Goal: Task Accomplishment & Management: Manage account settings

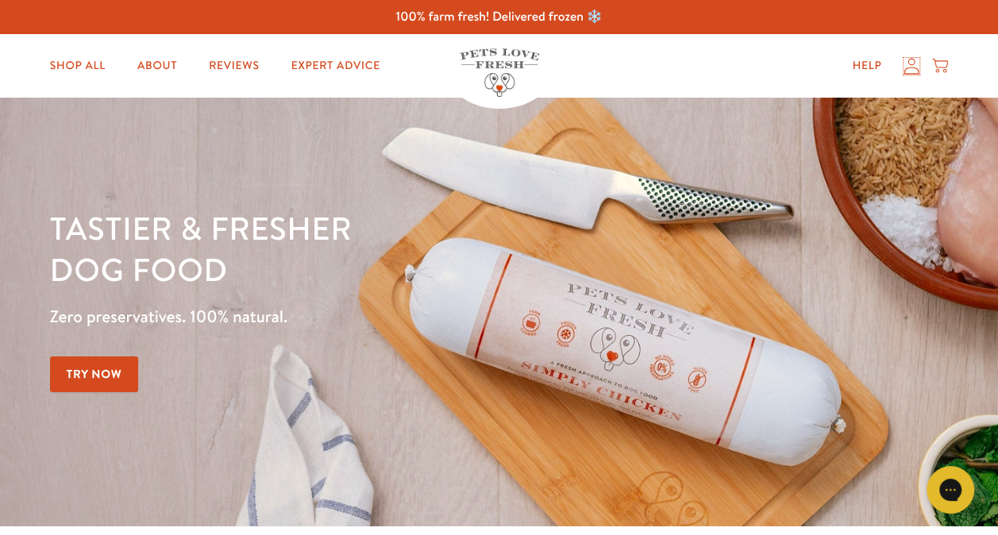
click at [910, 58] on icon at bounding box center [912, 66] width 16 height 17
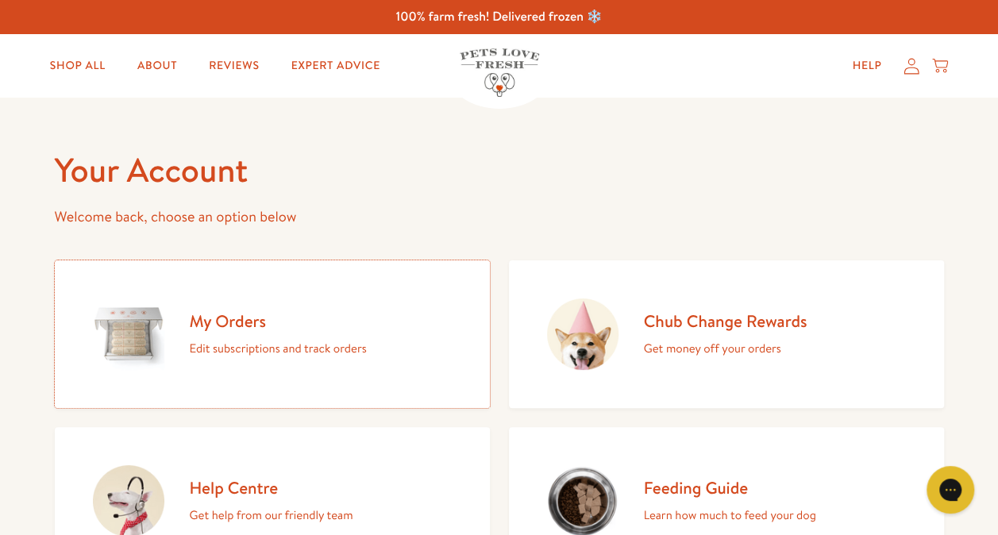
click at [241, 321] on h2 "My Orders" at bounding box center [278, 321] width 177 height 21
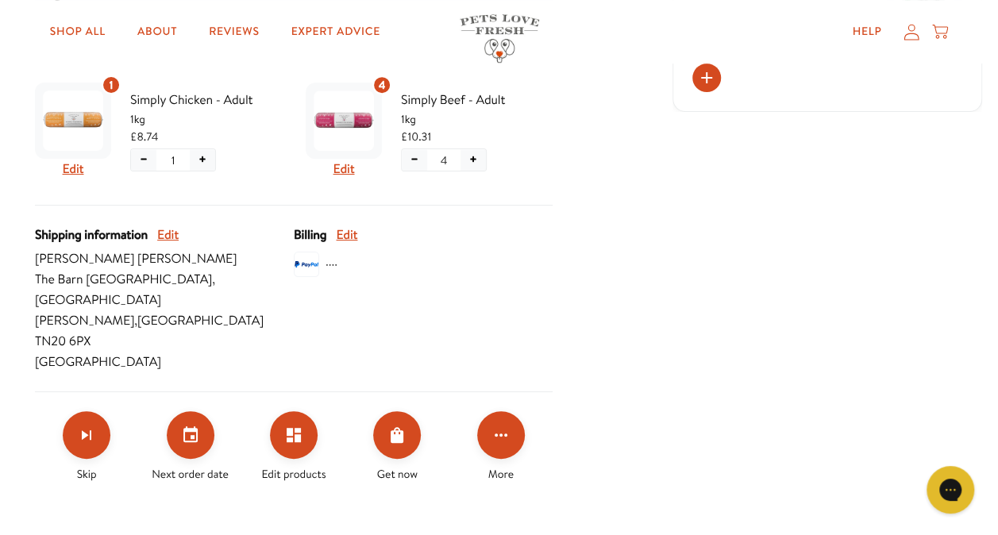
scroll to position [476, 0]
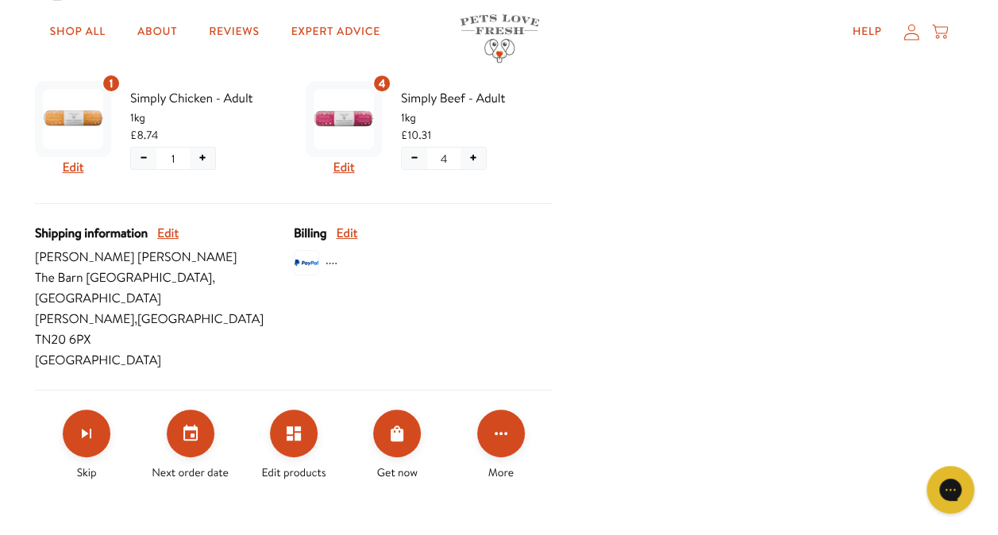
click at [185, 424] on icon "Set your next order date" at bounding box center [190, 433] width 19 height 19
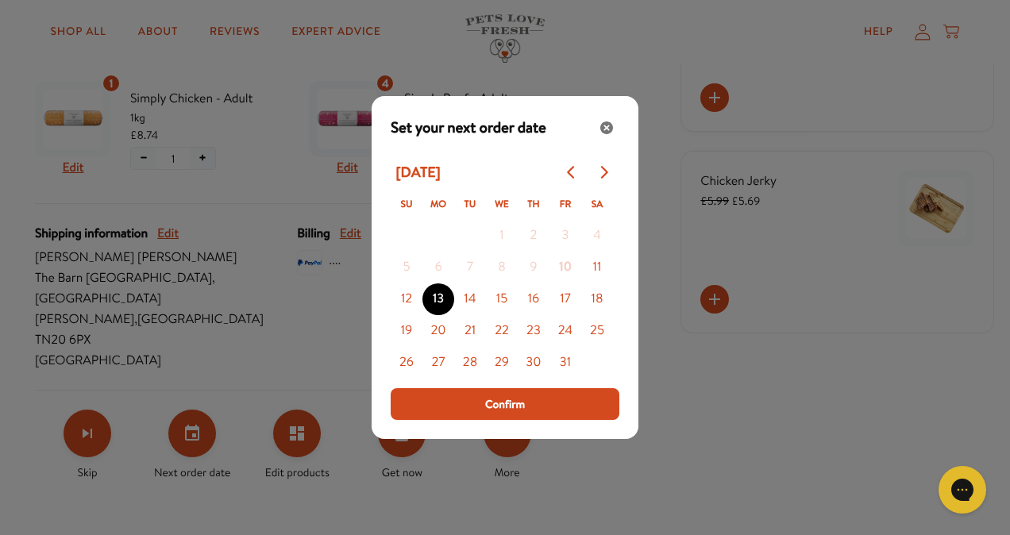
click at [499, 299] on button "15" at bounding box center [502, 300] width 32 height 32
click at [519, 409] on span "Confirm" at bounding box center [505, 403] width 40 height 17
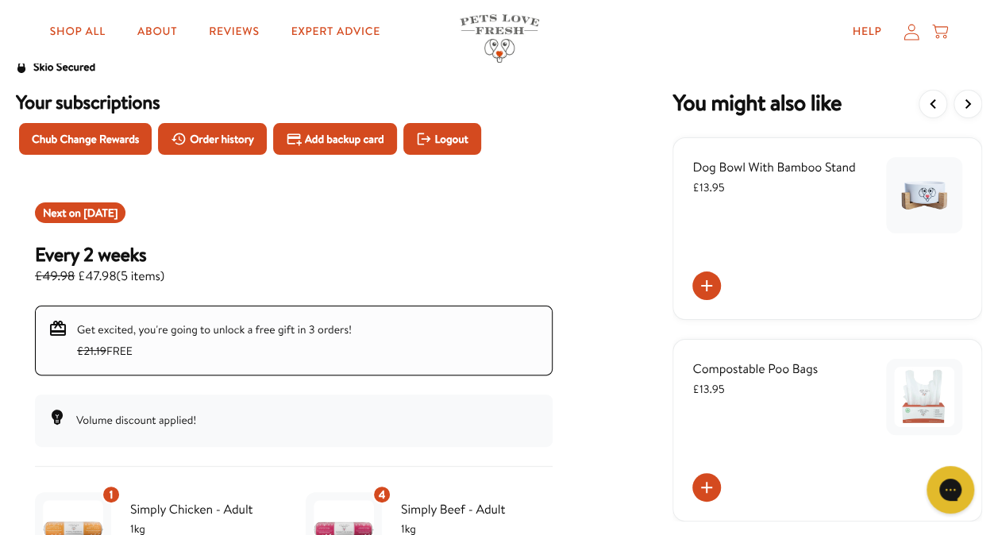
scroll to position [0, 0]
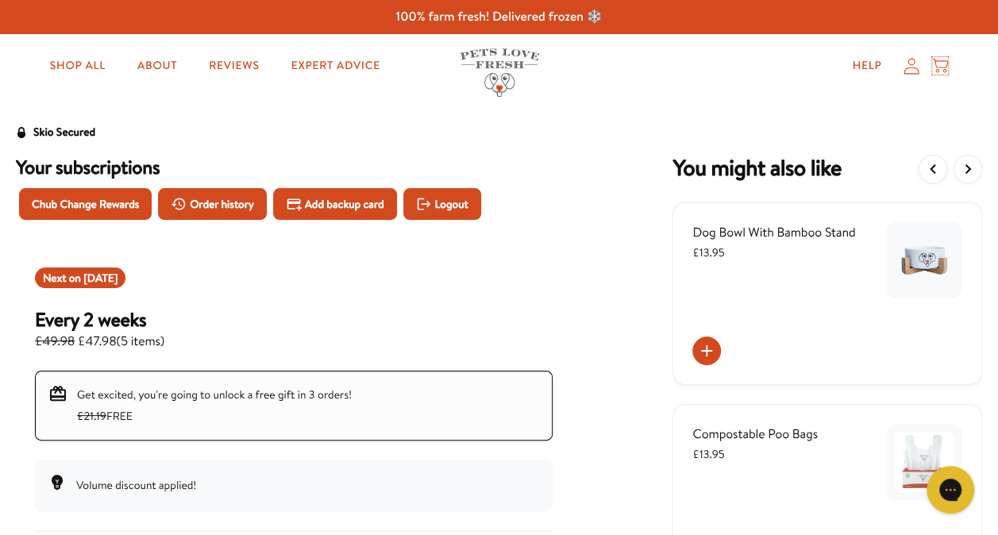
click at [944, 67] on icon at bounding box center [940, 65] width 16 height 17
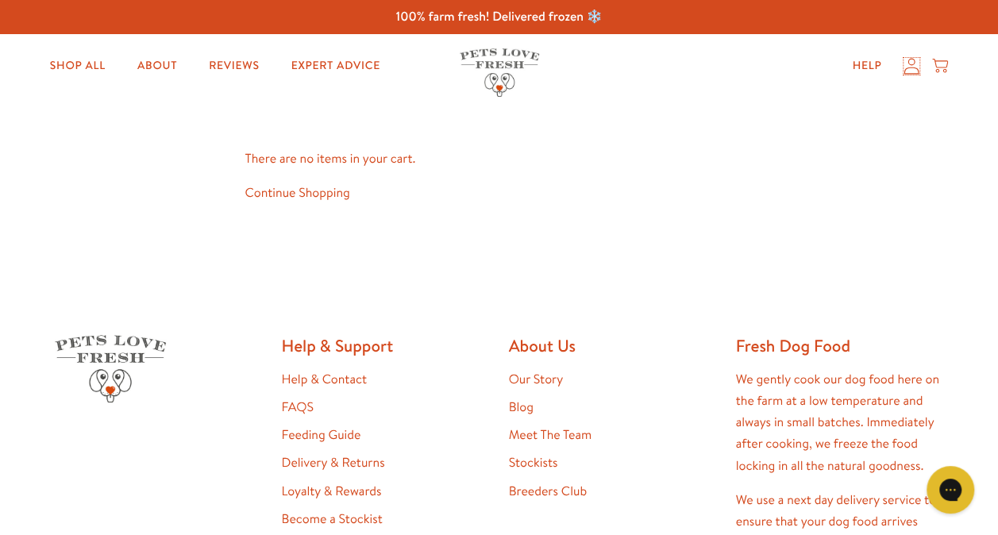
click at [909, 71] on icon at bounding box center [912, 66] width 16 height 17
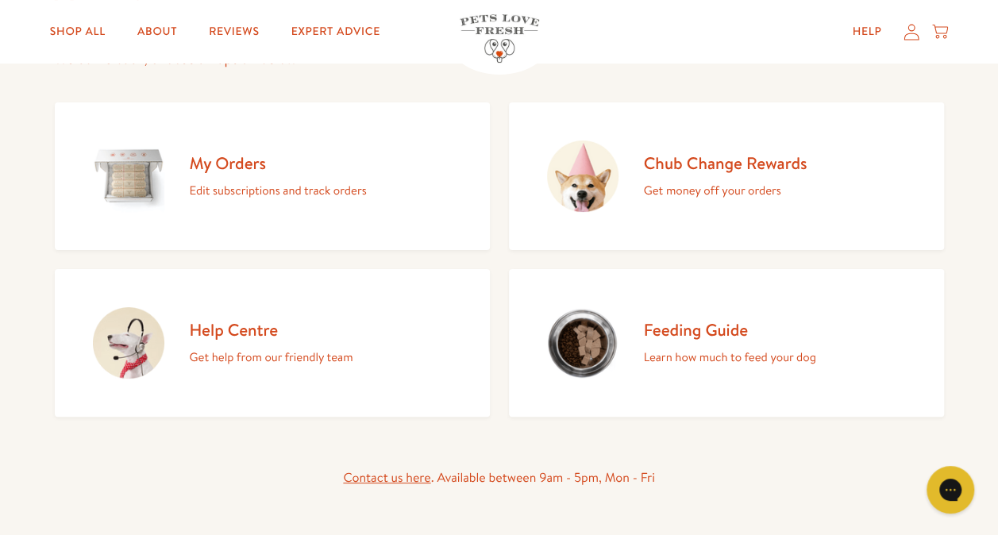
scroll to position [159, 0]
click at [724, 165] on h2 "Chub Change Rewards" at bounding box center [726, 162] width 164 height 21
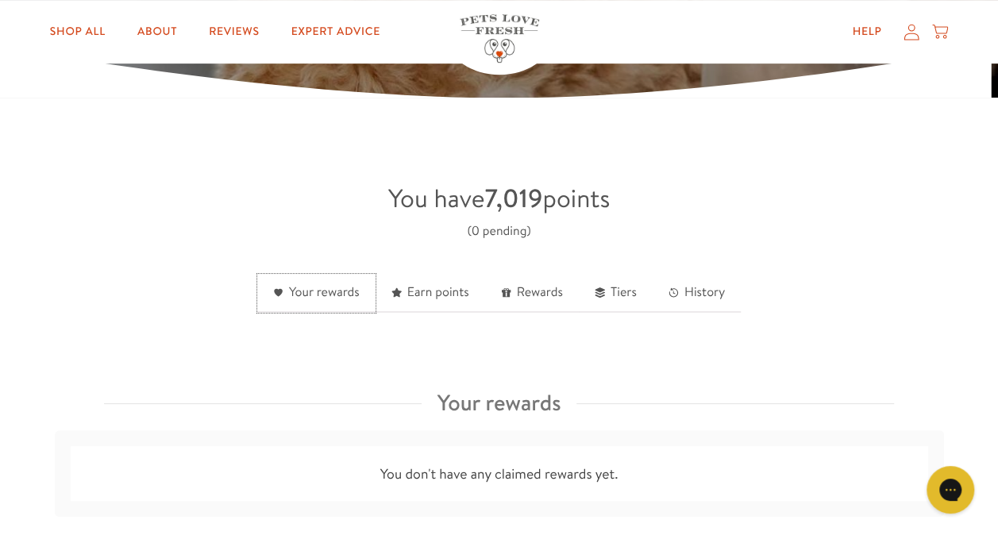
click at [329, 295] on link "Your rewards" at bounding box center [316, 293] width 118 height 39
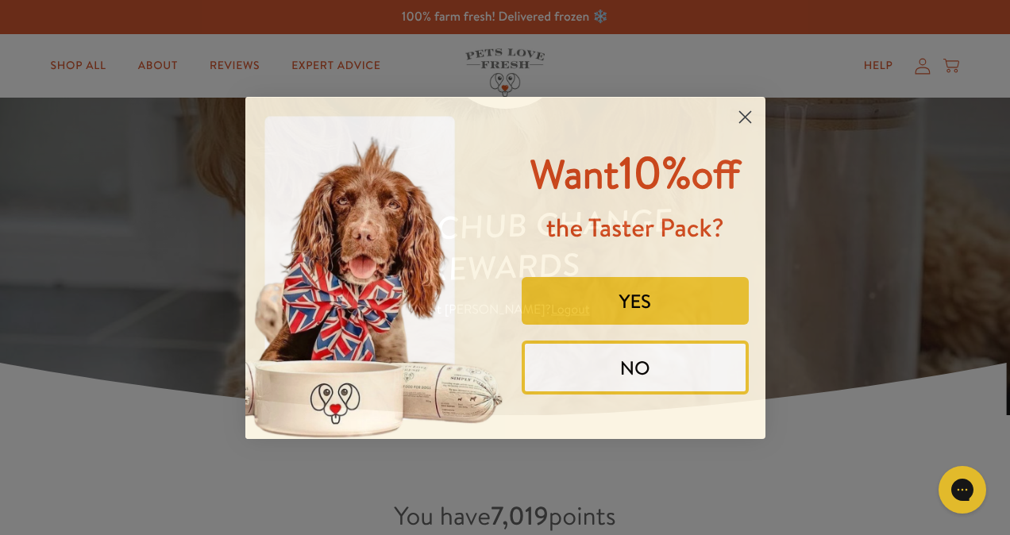
click at [742, 116] on circle "Close dialog" at bounding box center [744, 116] width 26 height 26
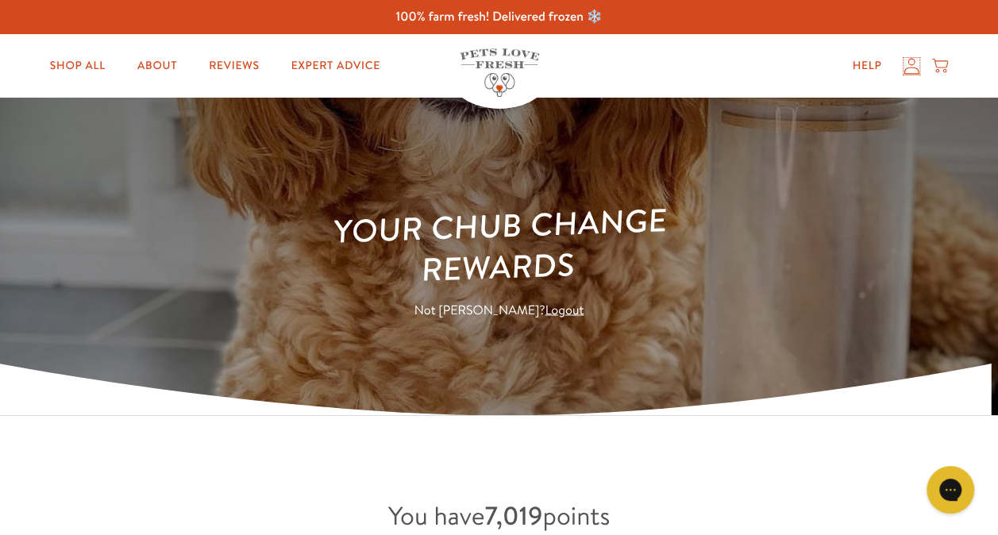
click at [908, 68] on icon at bounding box center [912, 66] width 15 height 16
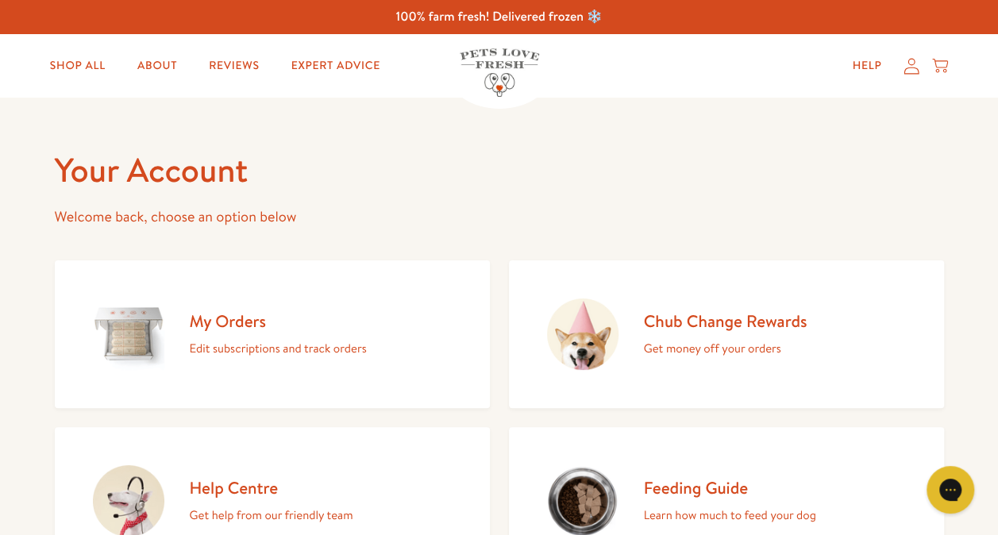
scroll to position [79, 0]
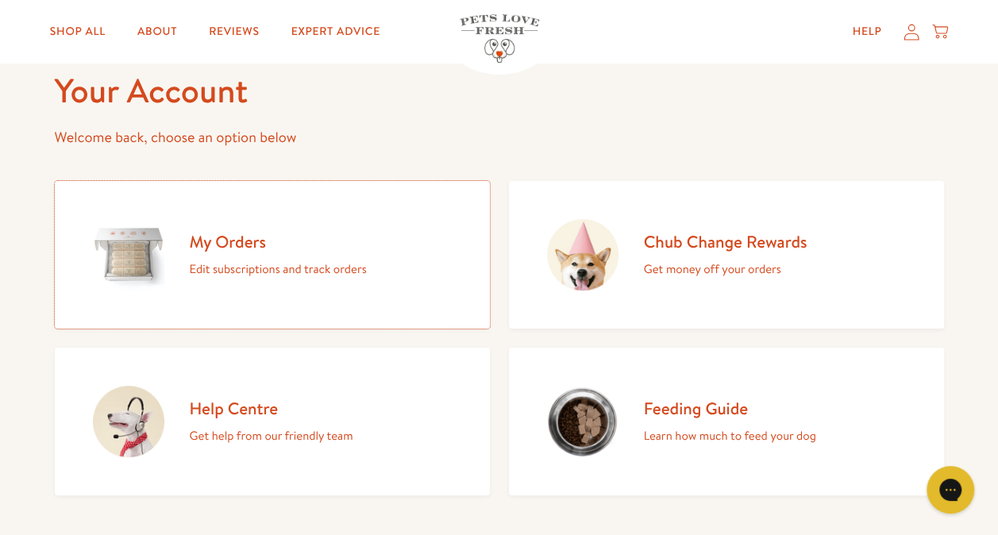
click at [240, 245] on h2 "My Orders" at bounding box center [278, 241] width 177 height 21
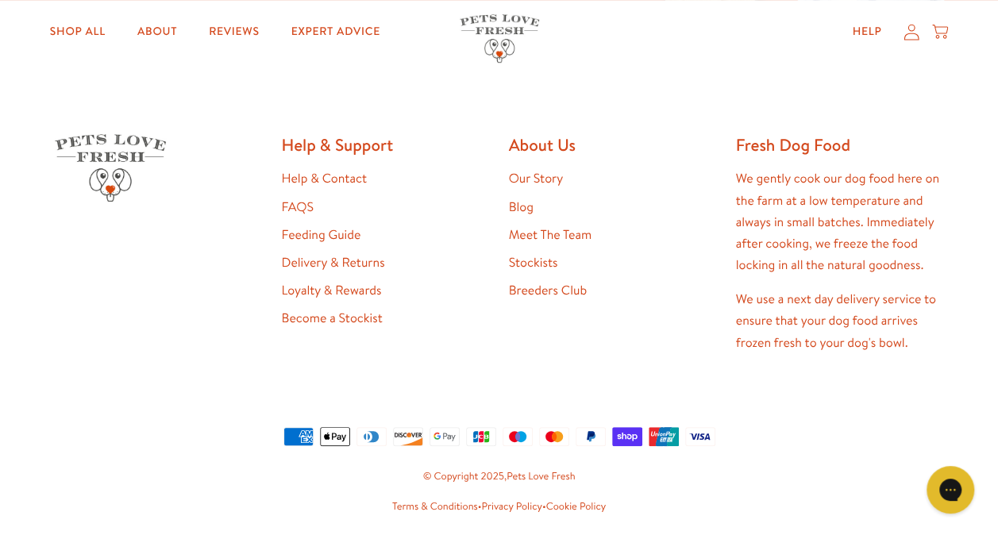
scroll to position [484, 0]
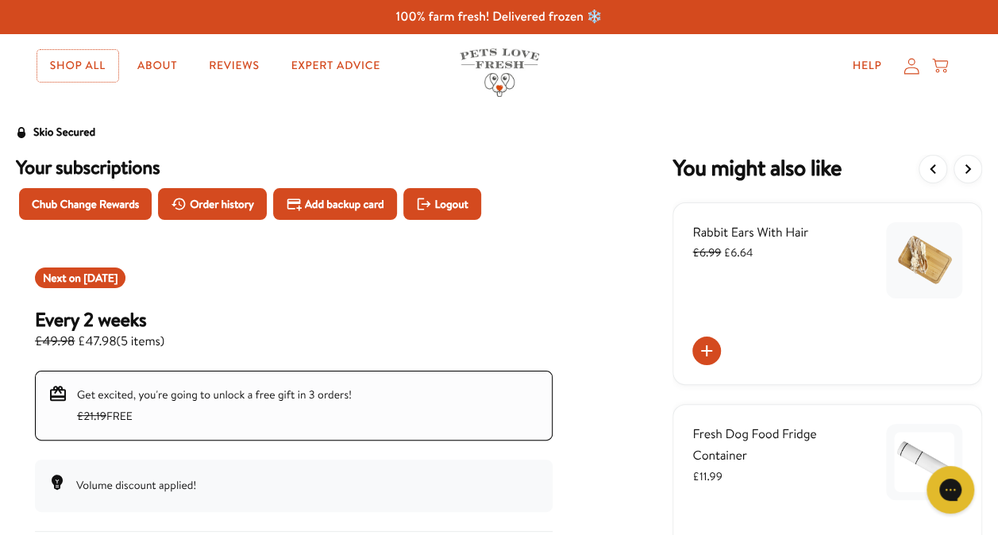
click at [87, 68] on link "Shop All" at bounding box center [77, 66] width 81 height 32
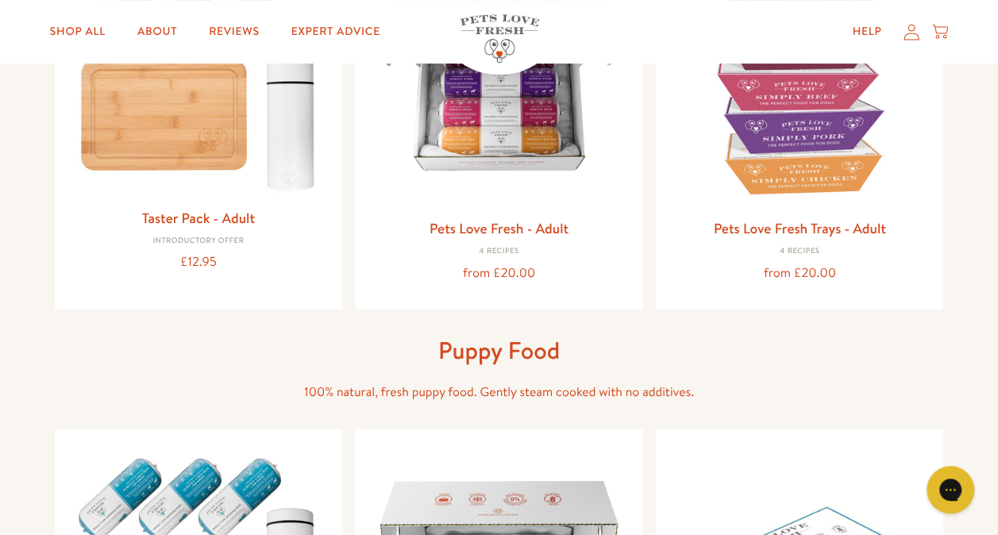
scroll to position [318, 0]
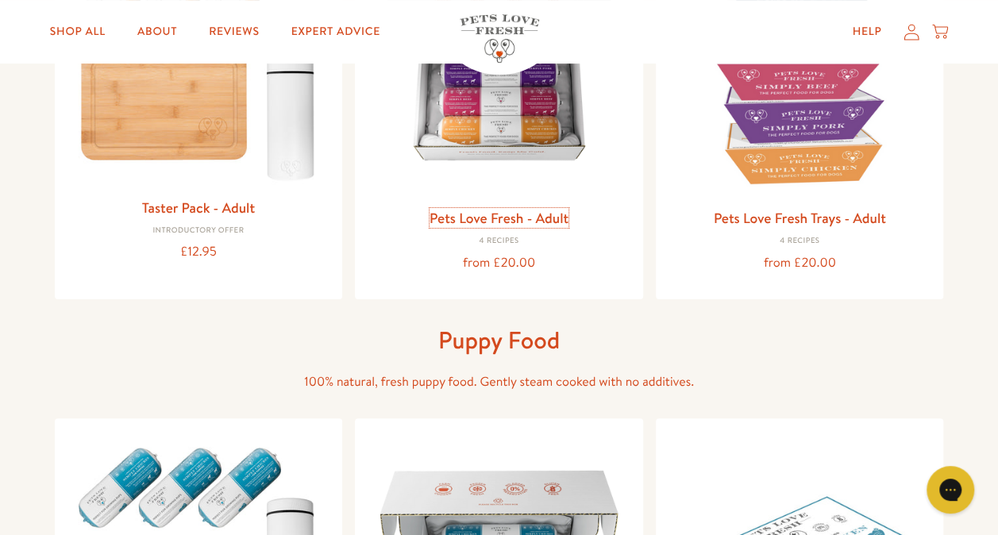
click at [504, 214] on link "Pets Love Fresh - Adult" at bounding box center [499, 218] width 139 height 20
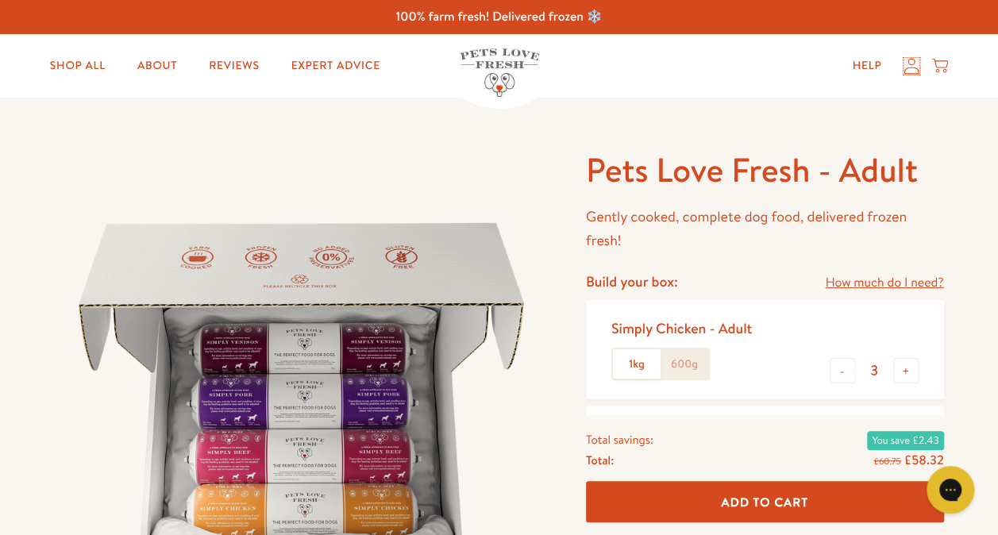
click at [916, 62] on icon at bounding box center [912, 66] width 16 height 17
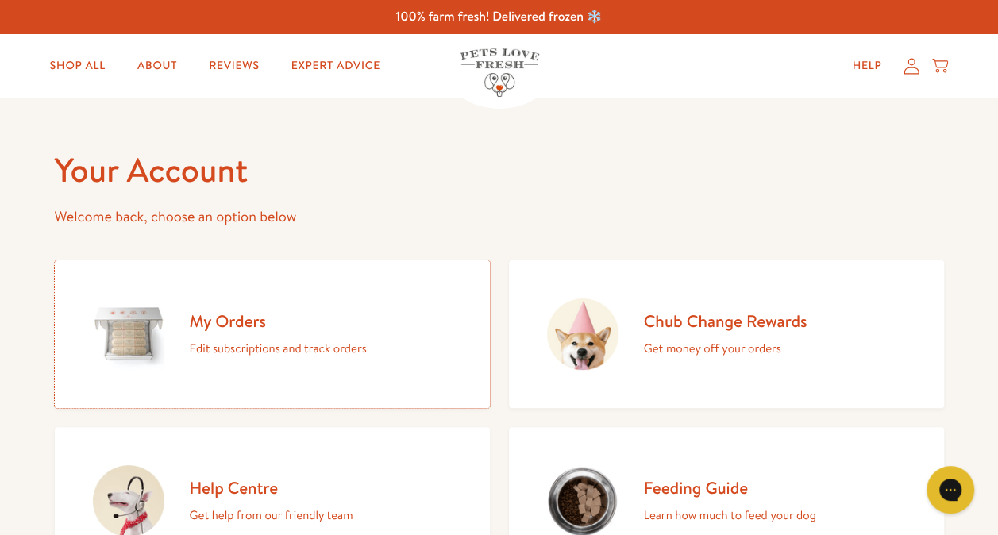
click at [259, 326] on h2 "My Orders" at bounding box center [278, 321] width 177 height 21
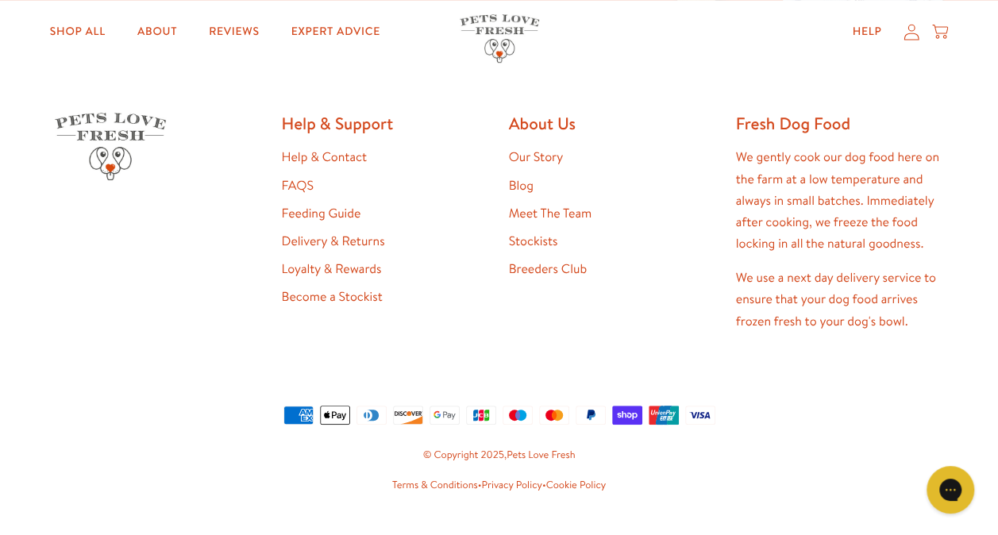
scroll to position [484, 0]
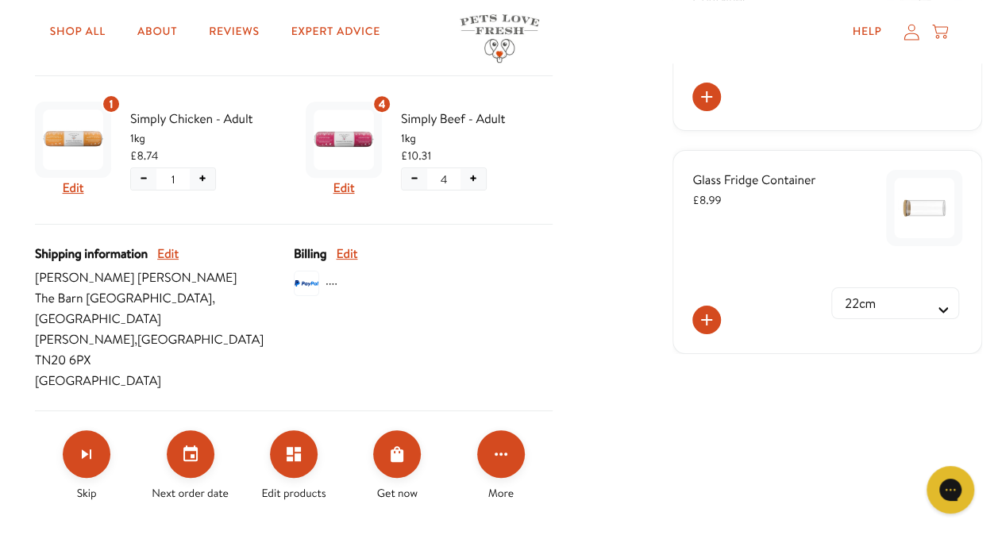
scroll to position [476, 0]
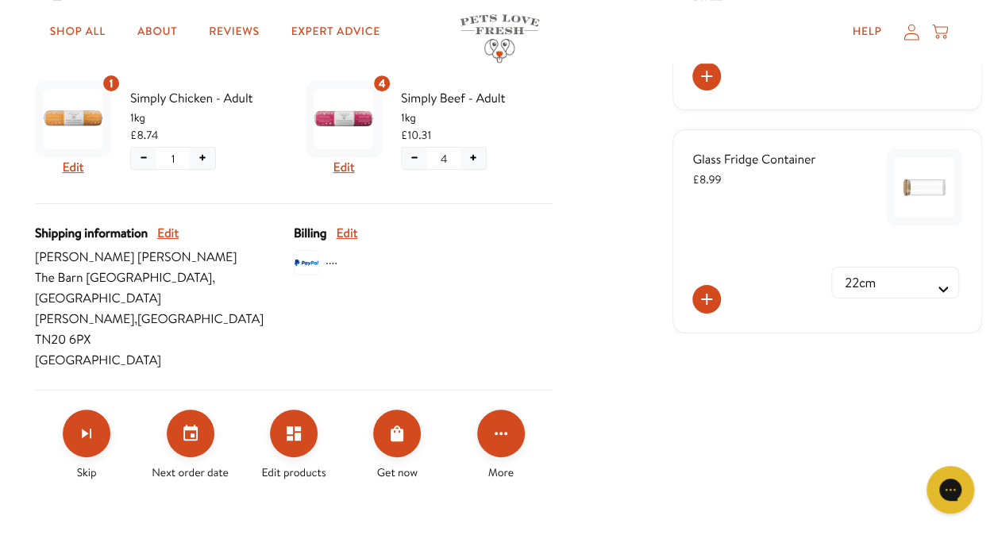
click at [496, 424] on icon "Click for more options" at bounding box center [501, 433] width 19 height 19
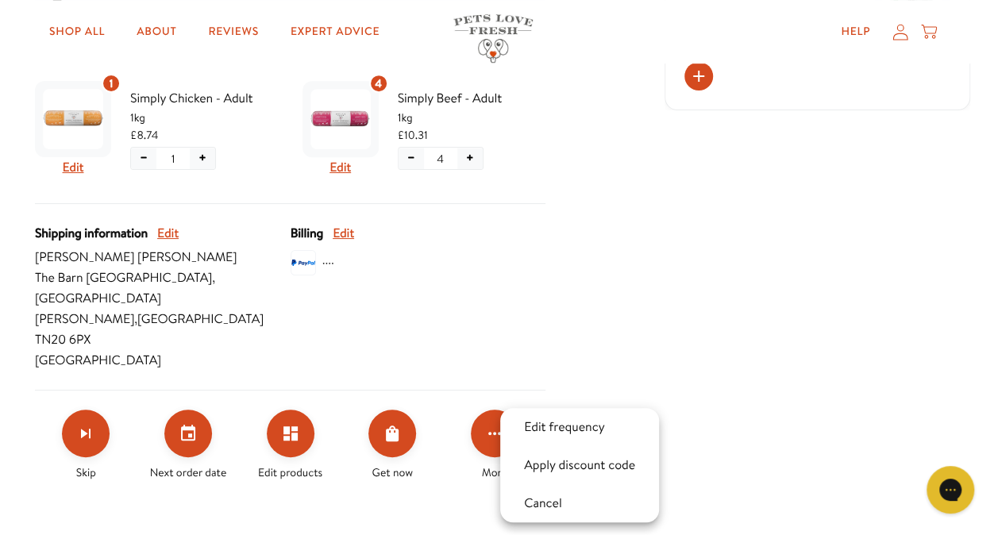
click at [496, 395] on div at bounding box center [499, 267] width 998 height 535
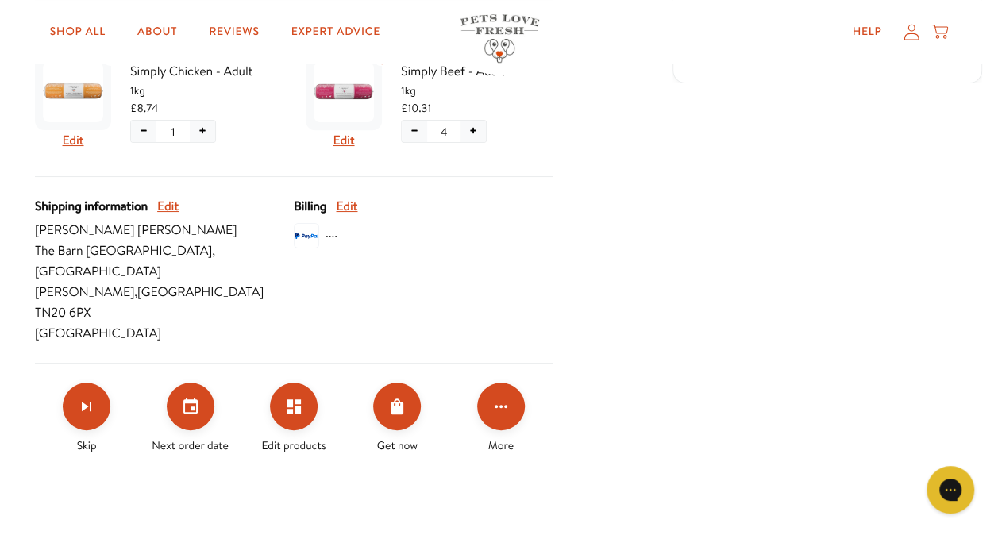
scroll to position [556, 0]
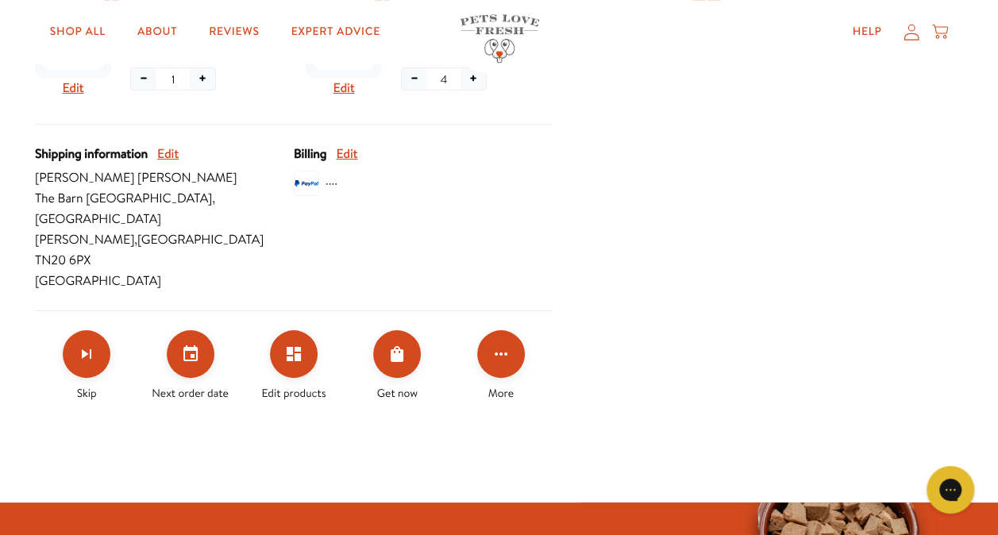
click at [403, 345] on icon "Order Now" at bounding box center [397, 354] width 19 height 19
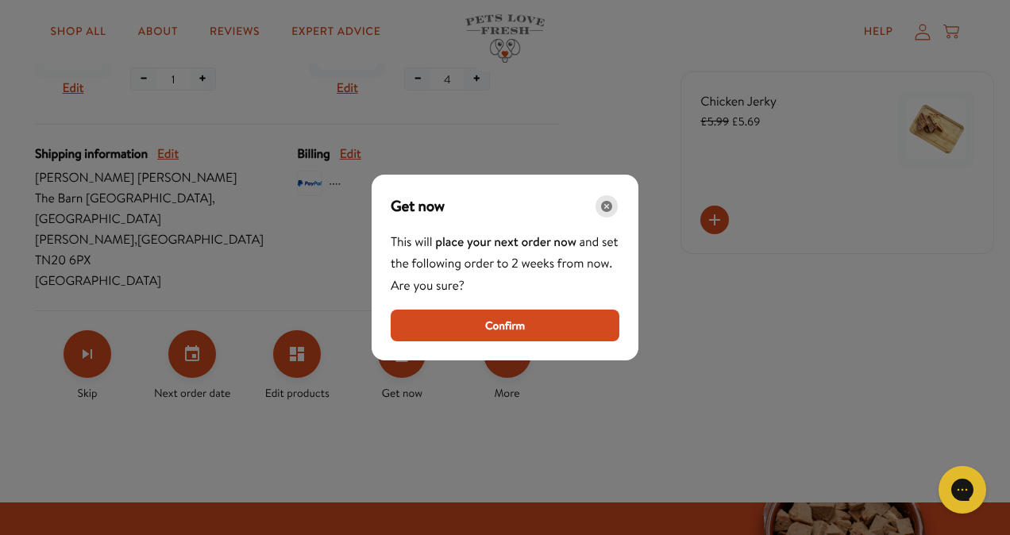
click at [605, 206] on icon "Close" at bounding box center [606, 206] width 11 height 11
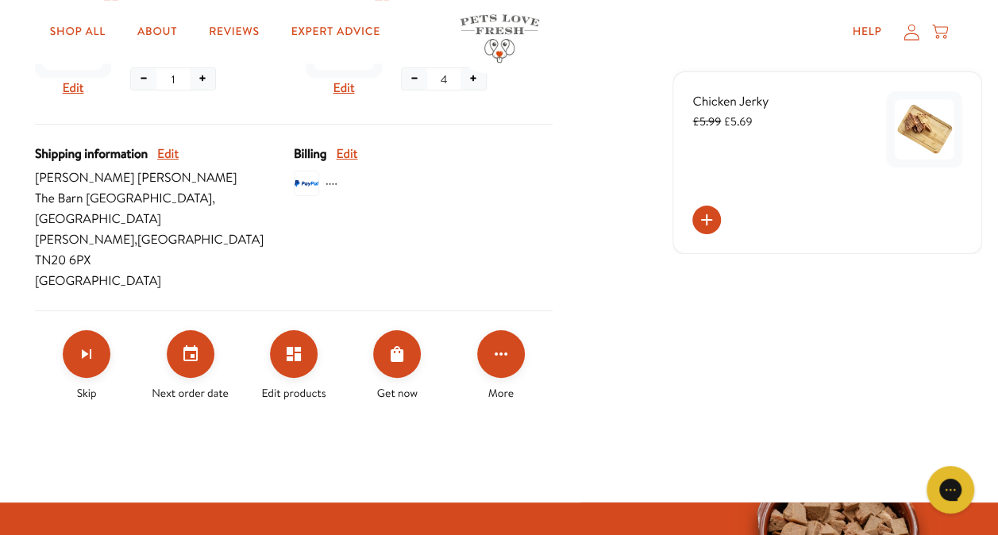
click at [295, 345] on icon "Edit products" at bounding box center [293, 354] width 19 height 19
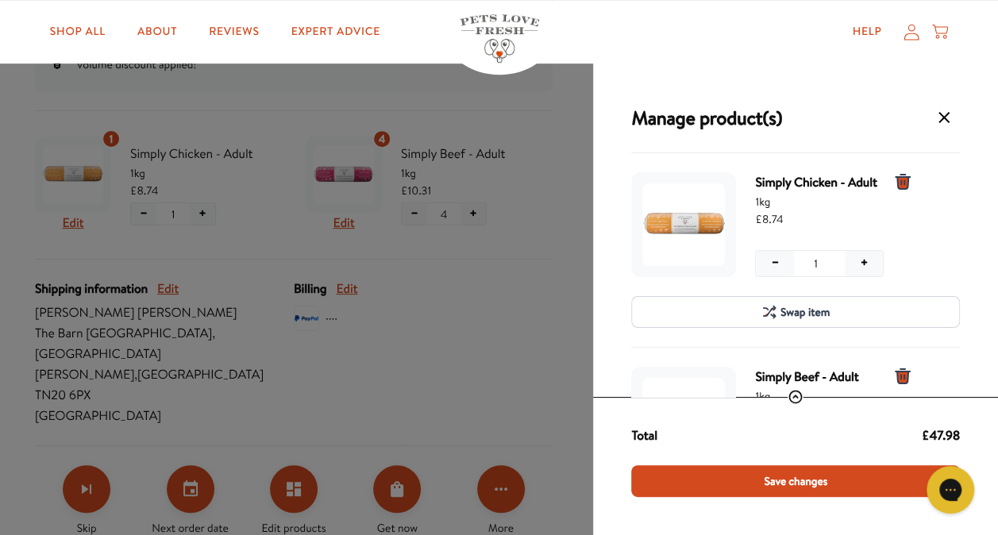
scroll to position [397, 0]
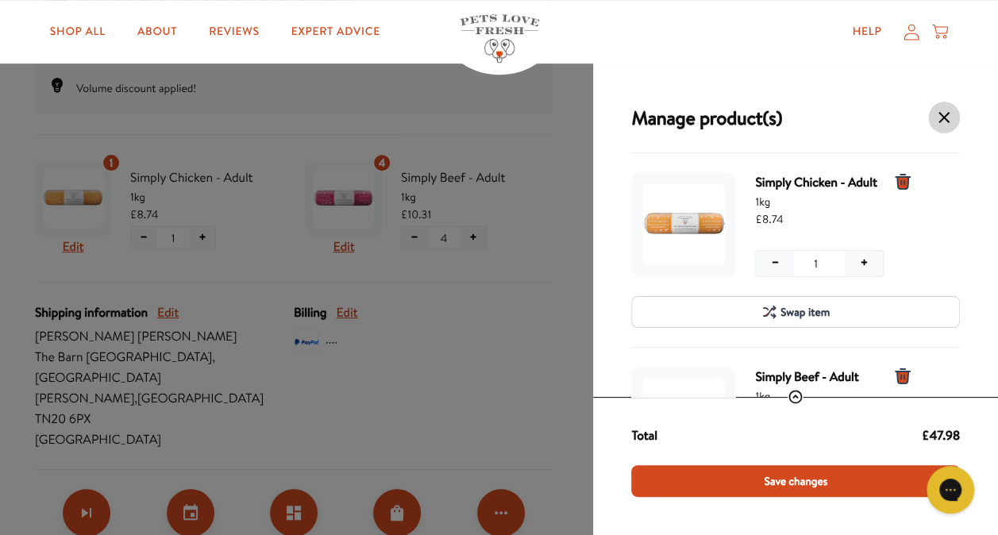
click at [943, 114] on icon "Manage products for subscription" at bounding box center [944, 117] width 19 height 19
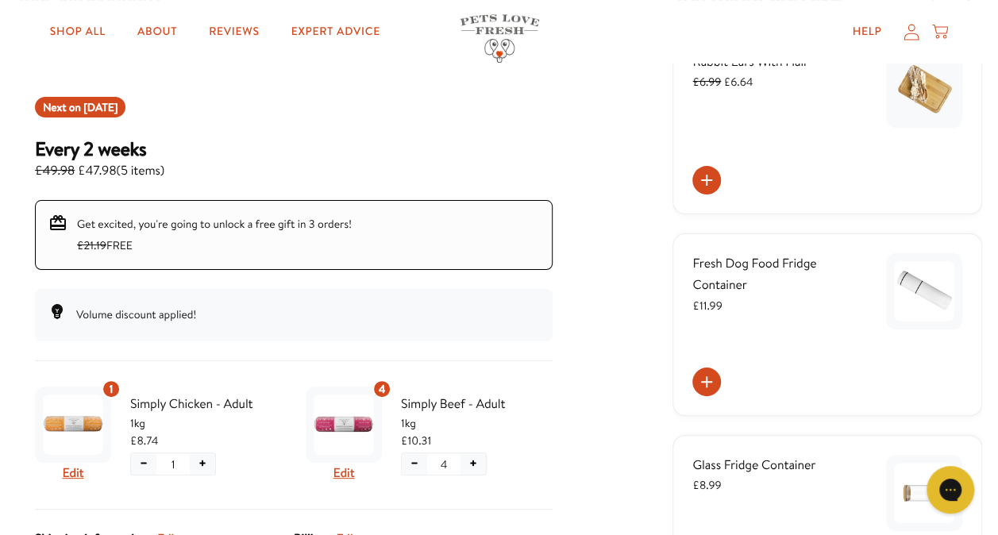
scroll to position [159, 0]
